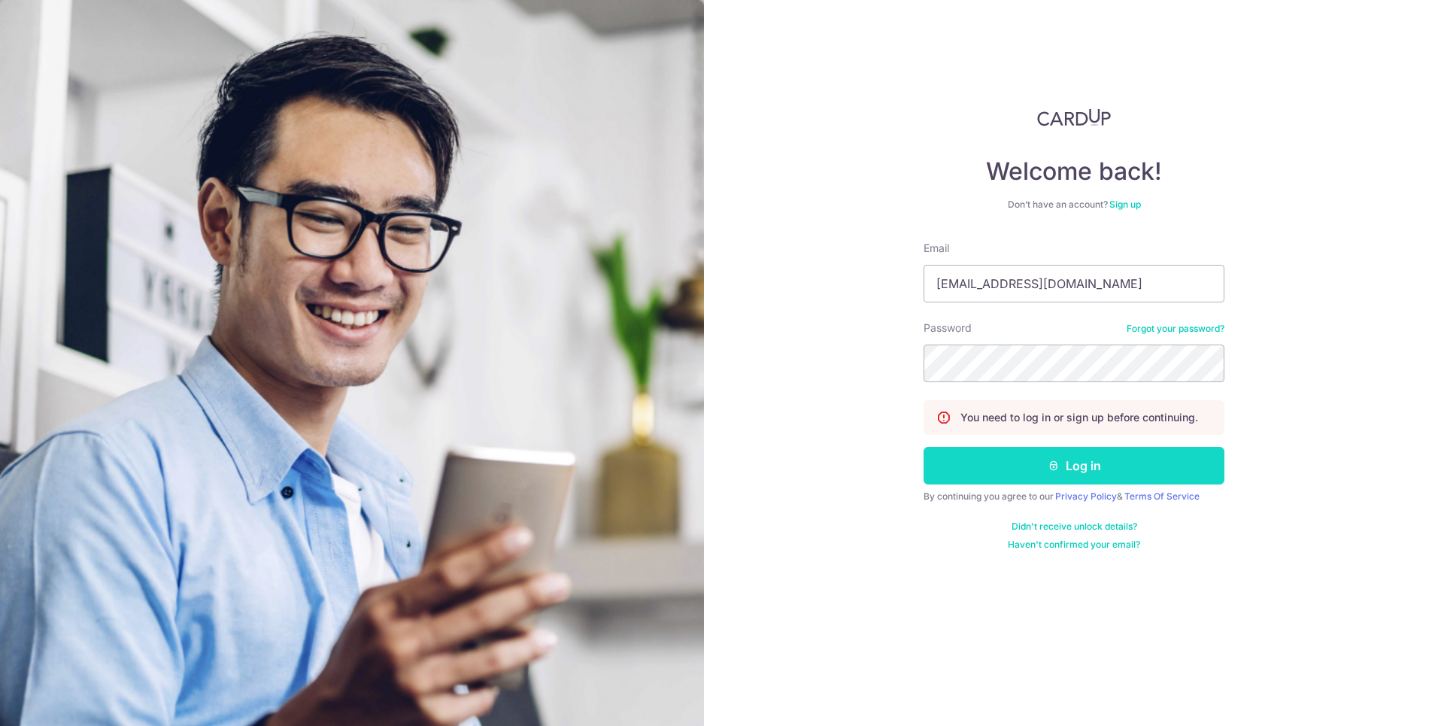
click at [1087, 477] on button "Log in" at bounding box center [1073, 466] width 301 height 38
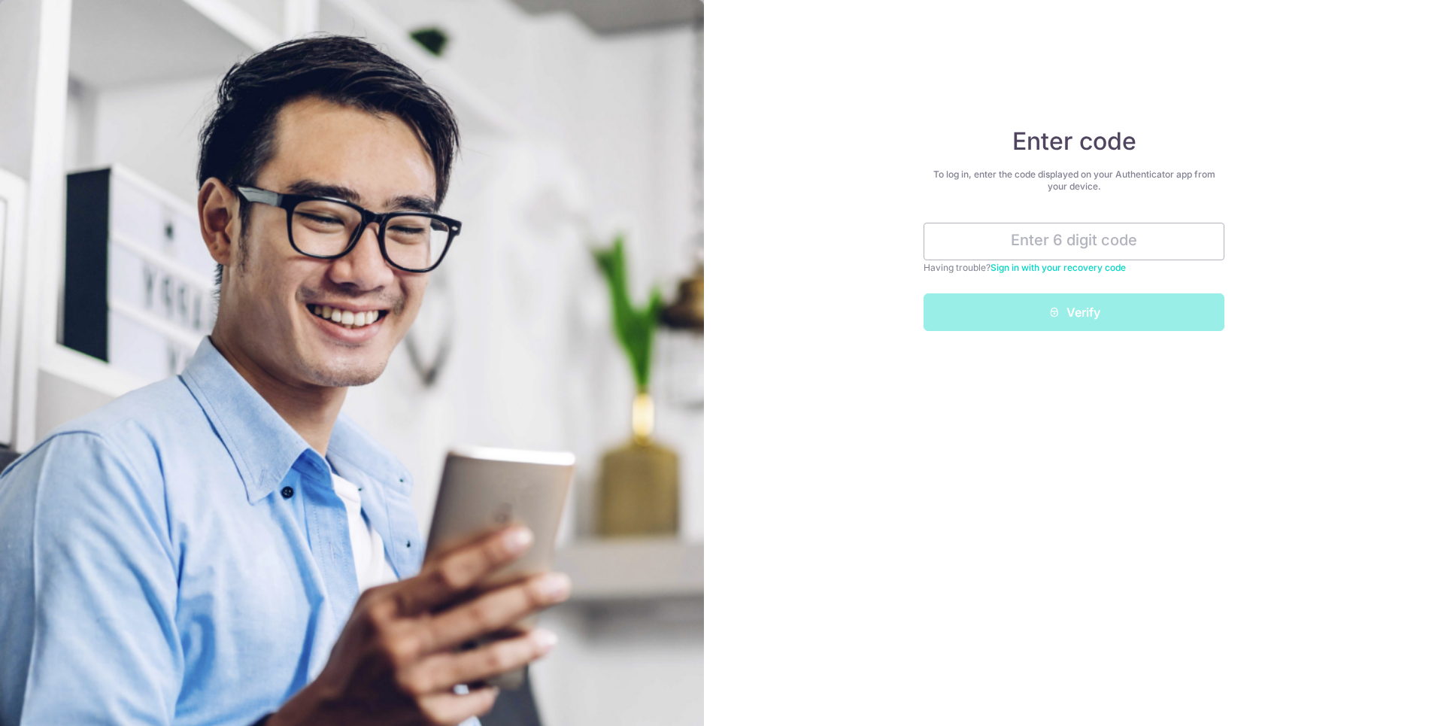
type input "343645"
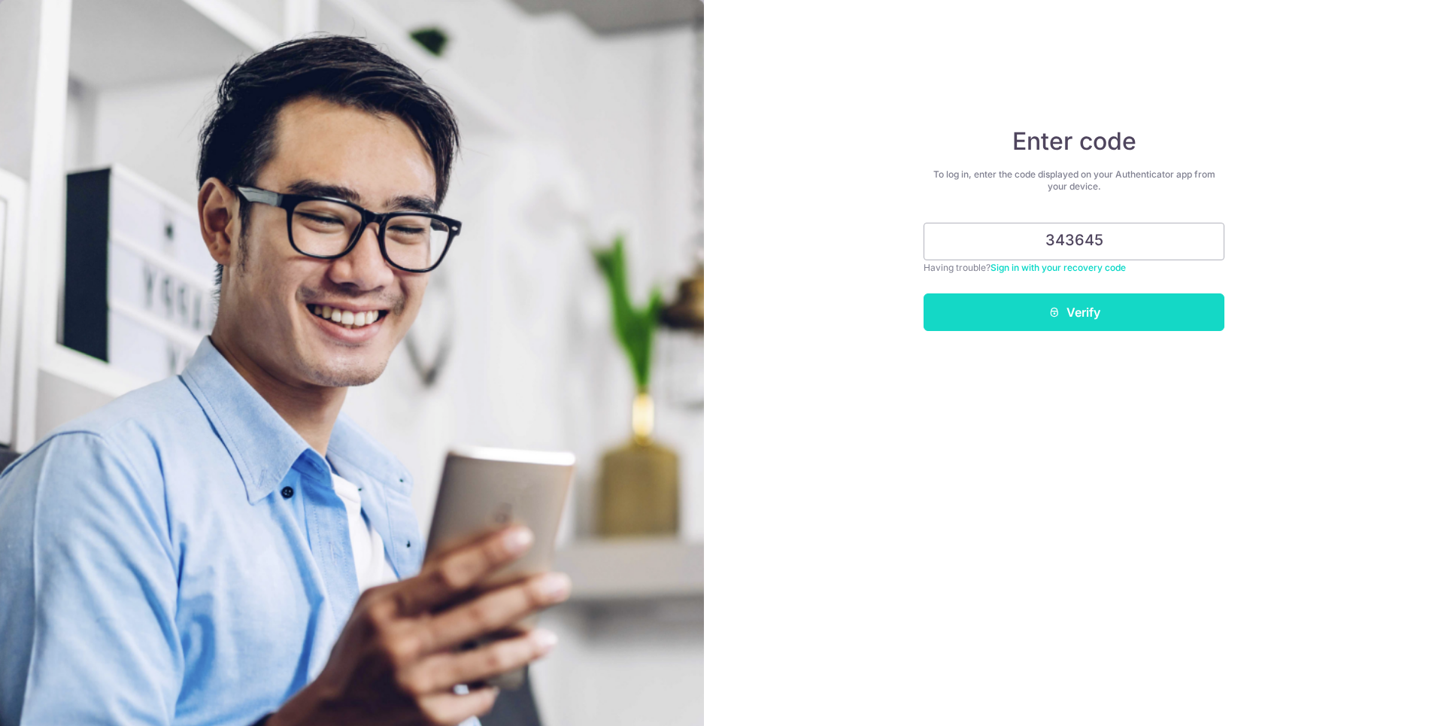
click at [1035, 317] on button "Verify" at bounding box center [1073, 312] width 301 height 38
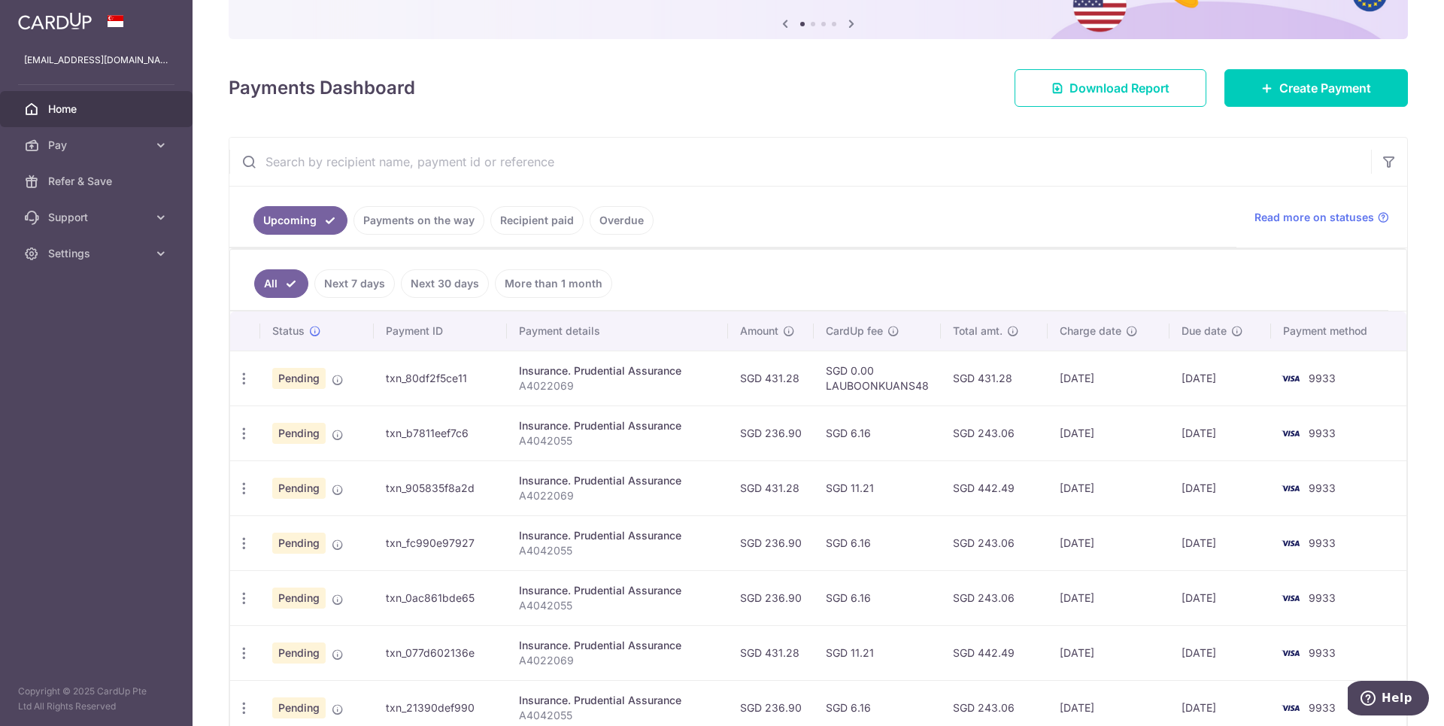
scroll to position [230, 0]
